Goal: Check status: Check status

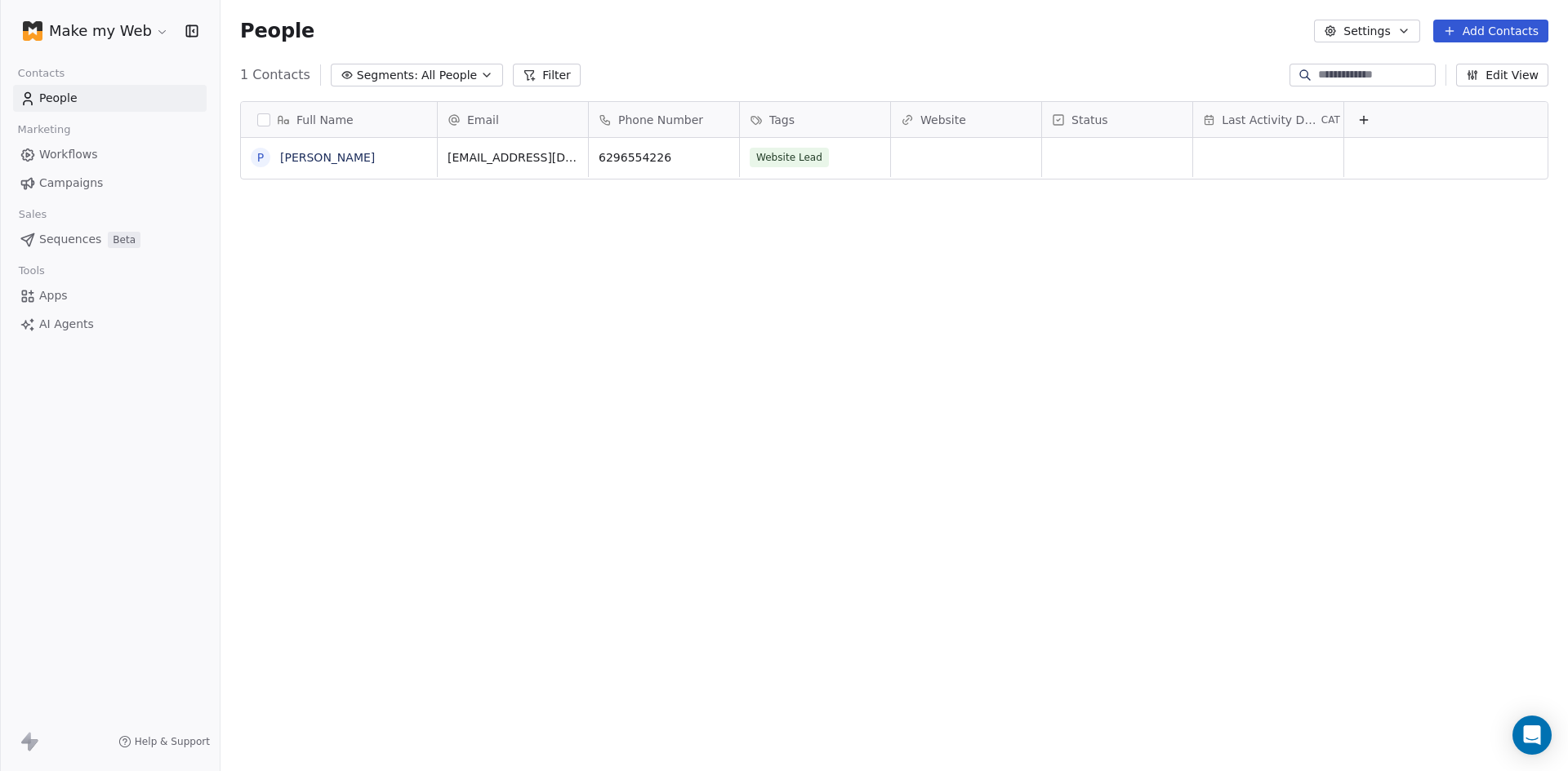
scroll to position [666, 1335]
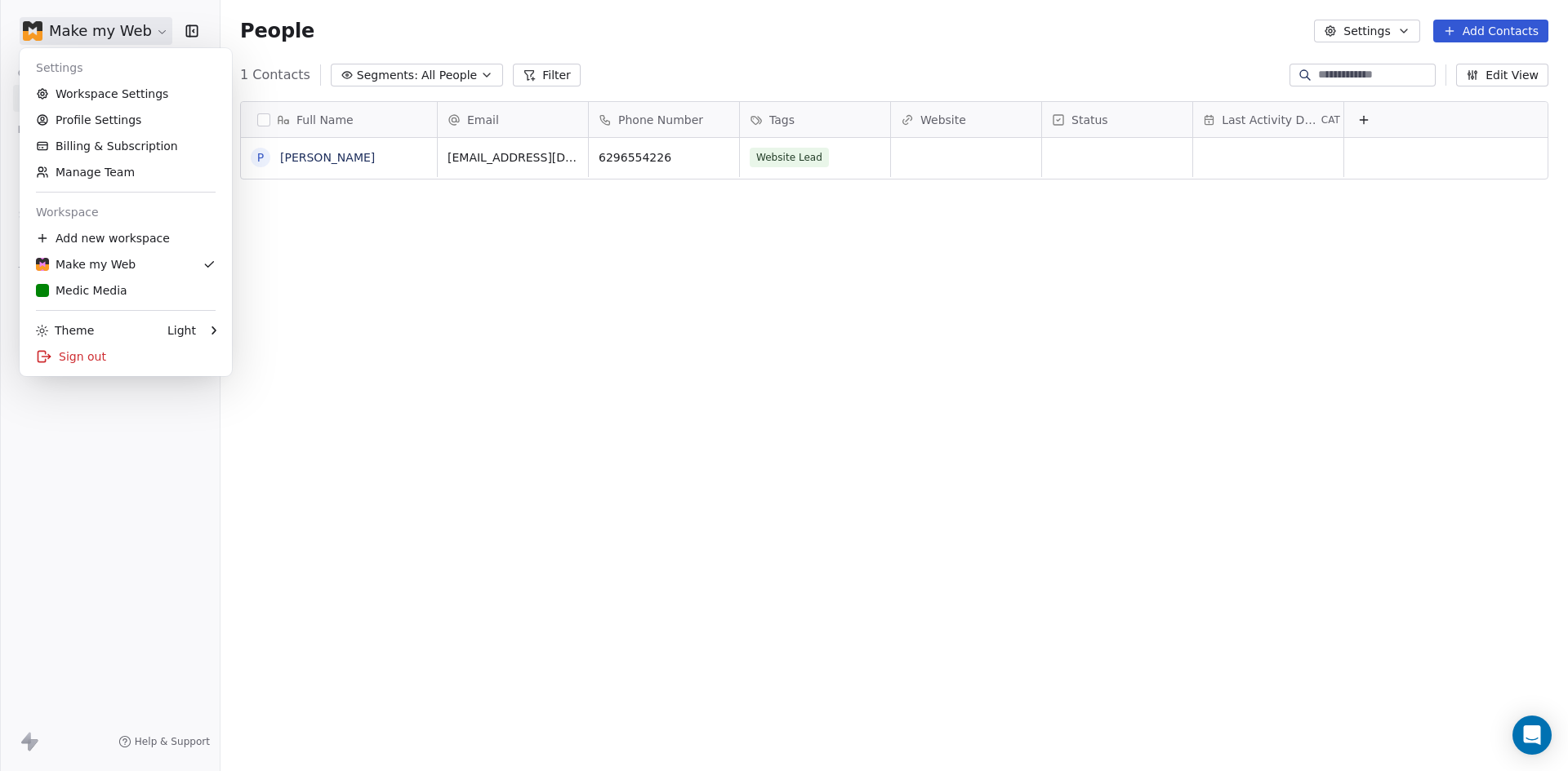
click at [77, 37] on html "Make my Web Contacts People Marketing Workflows Campaigns Sales Sequences Beta …" at bounding box center [784, 386] width 1568 height 771
click at [154, 290] on div "Medic Media" at bounding box center [125, 291] width 180 height 17
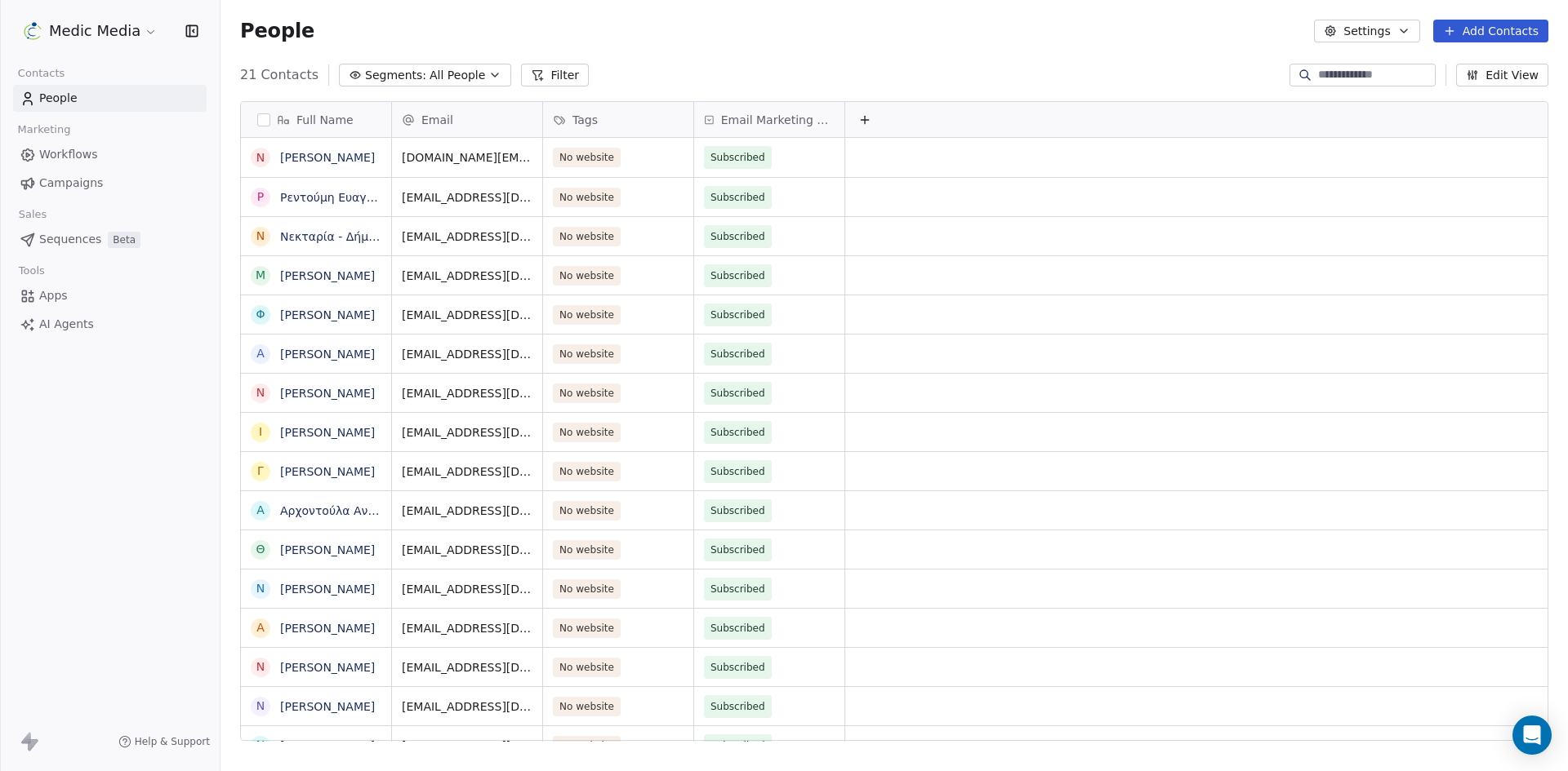
click at [54, 240] on span "Sequences" at bounding box center [70, 240] width 62 height 17
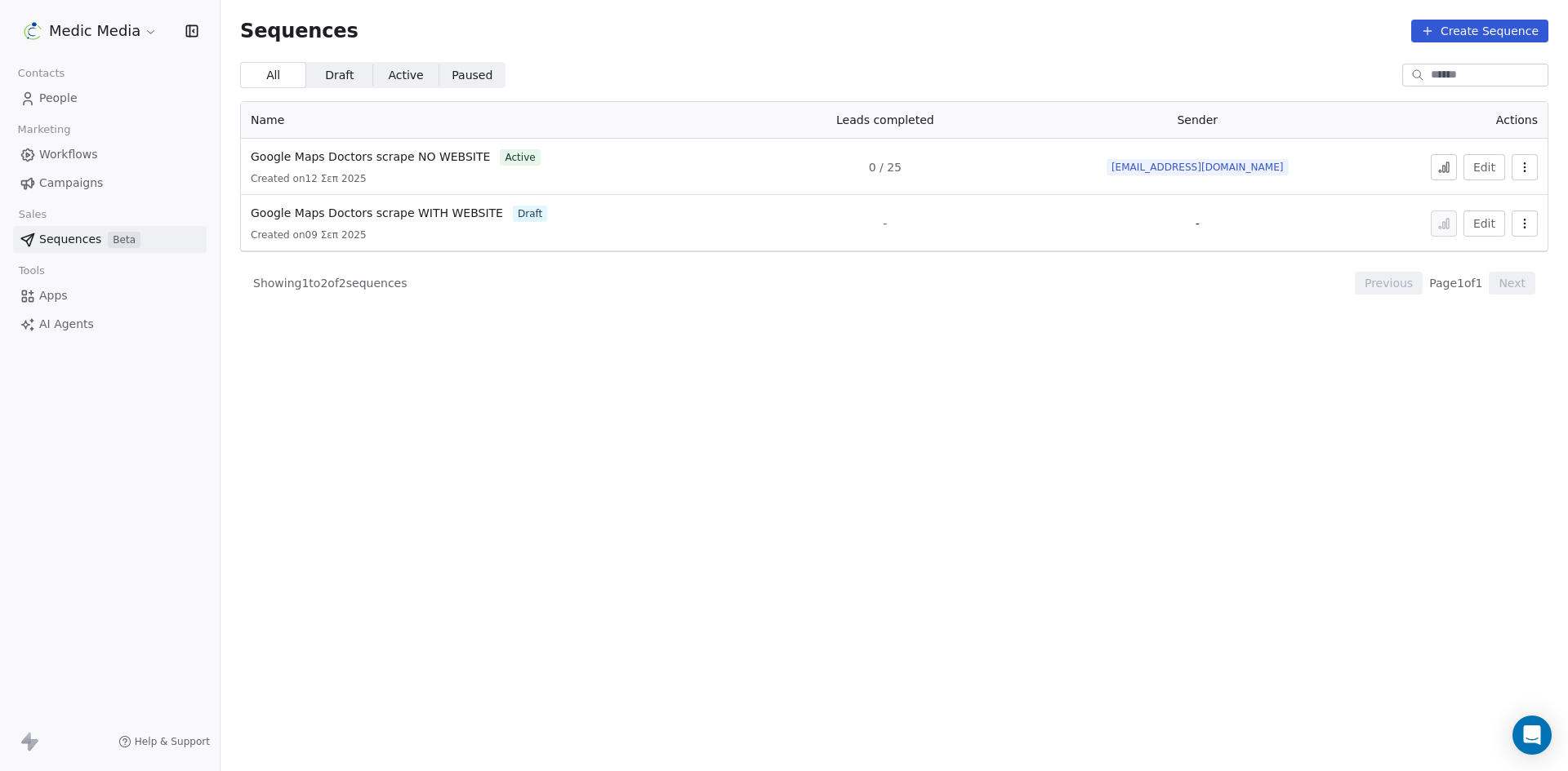
click at [1459, 170] on div "Edit" at bounding box center [1449, 167] width 176 height 27
click at [1447, 171] on icon at bounding box center [1444, 167] width 13 height 13
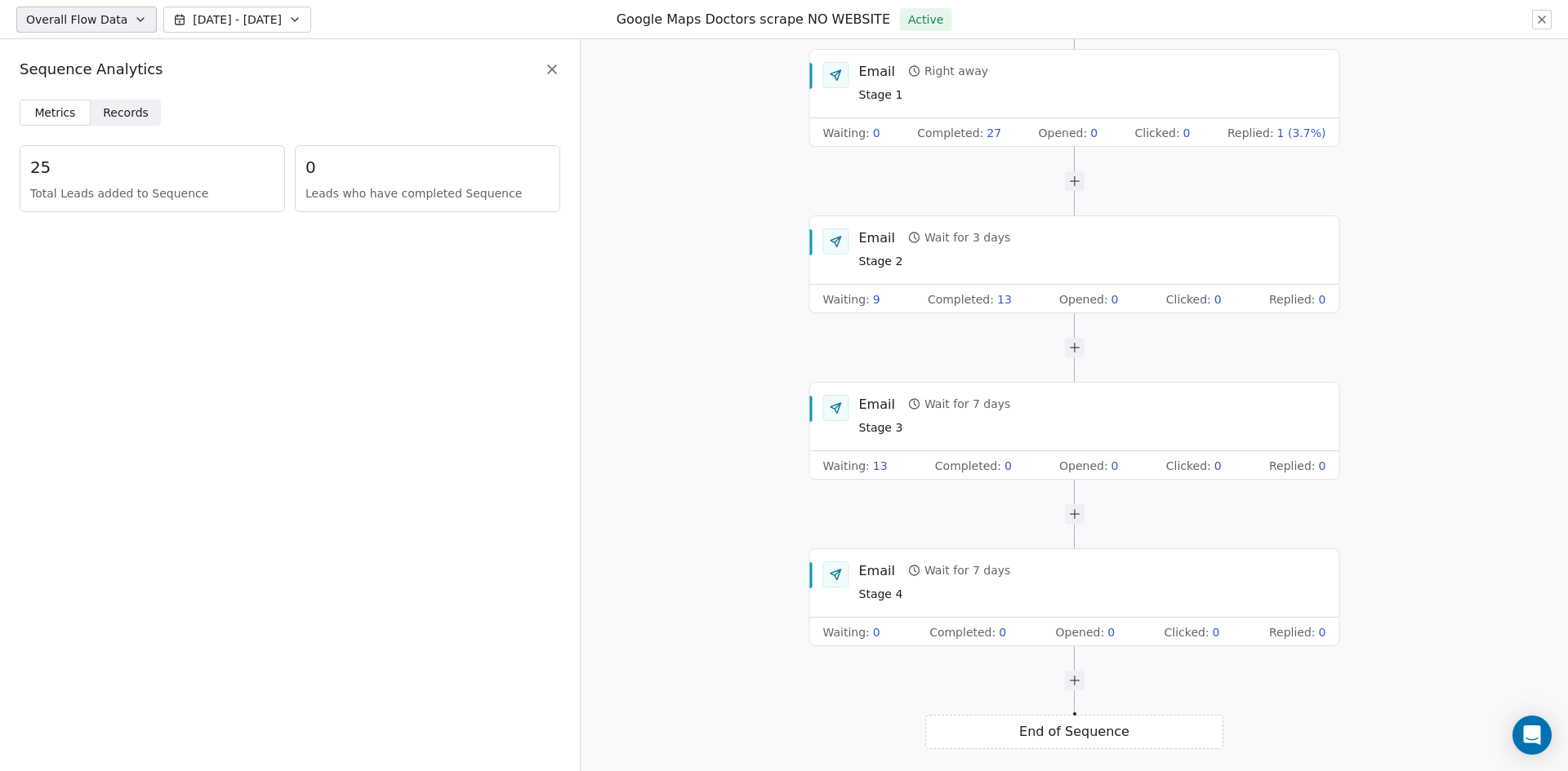
click at [111, 116] on span "Records" at bounding box center [125, 113] width 46 height 17
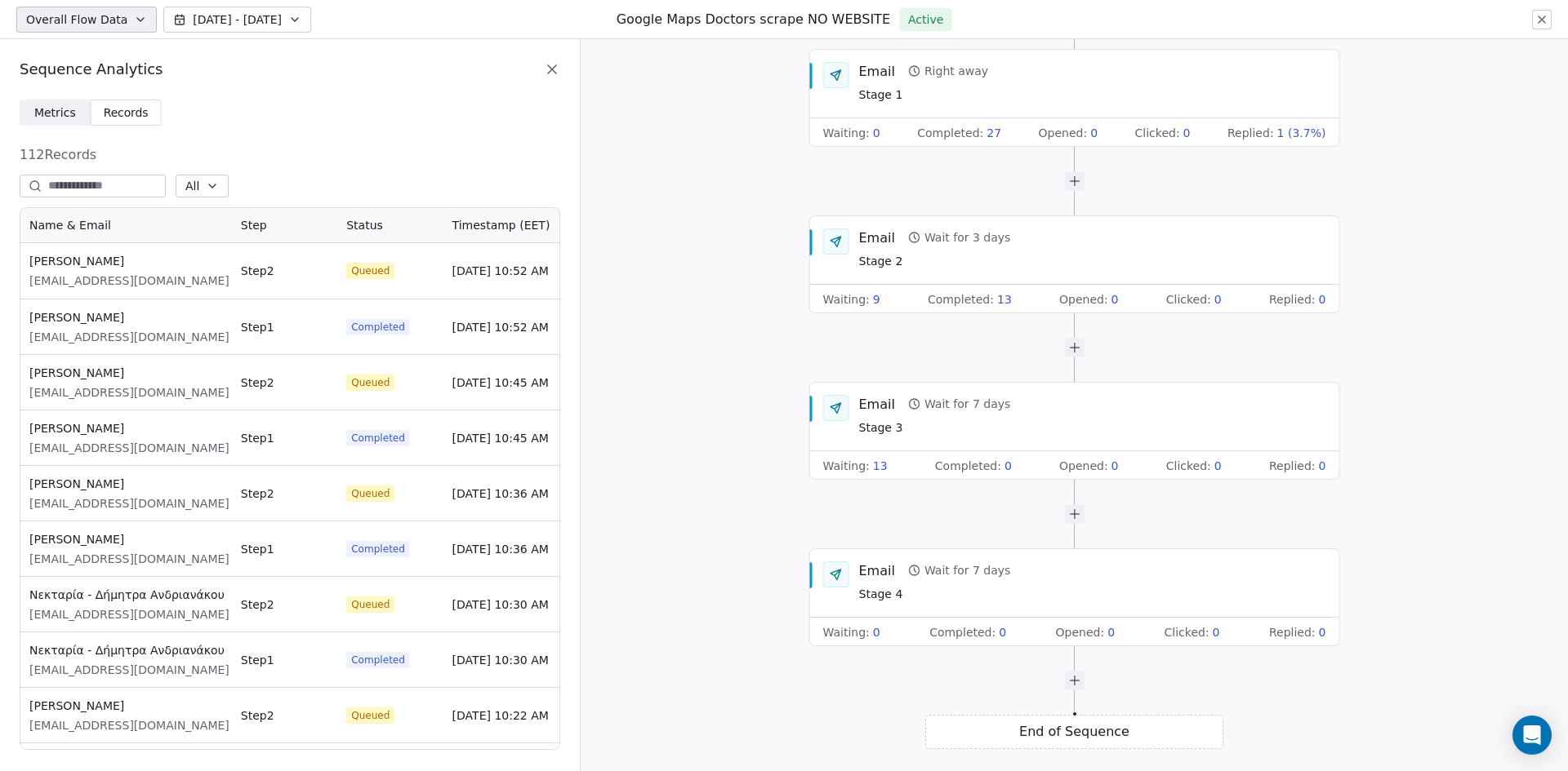
scroll to position [531, 528]
